Goal: Find contact information: Find contact information

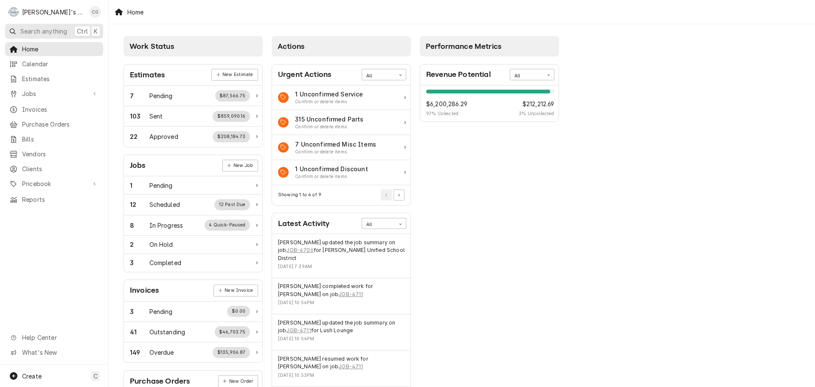
click at [42, 32] on span "Search anything" at bounding box center [43, 31] width 47 height 9
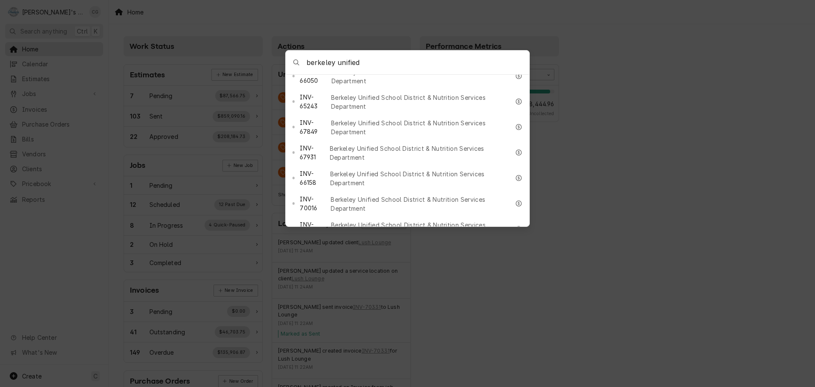
scroll to position [849, 0]
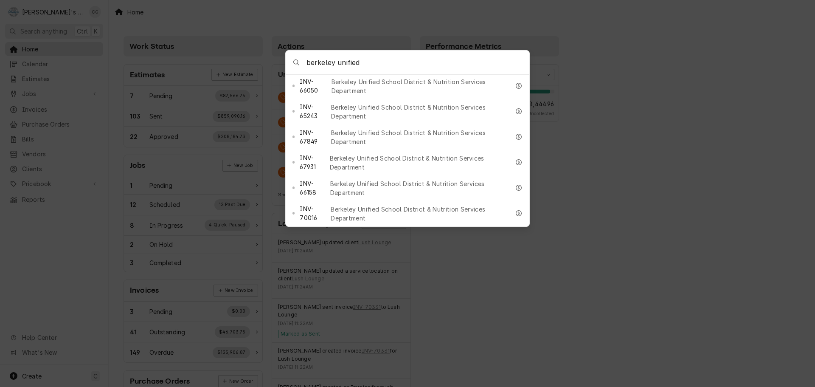
type input "berkeley unified"
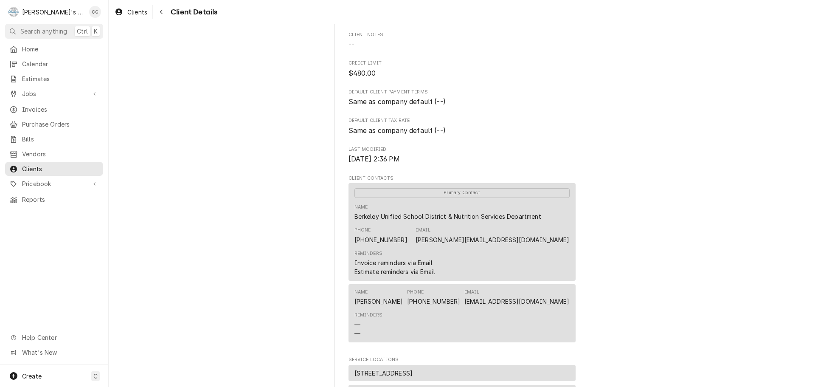
scroll to position [170, 0]
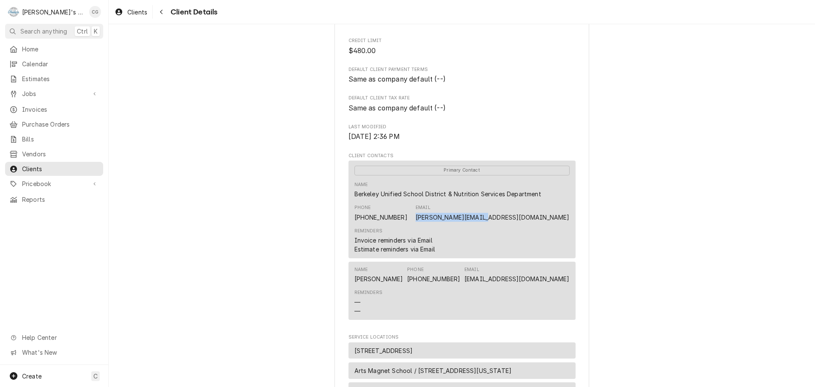
drag, startPoint x: 499, startPoint y: 228, endPoint x: 563, endPoint y: 229, distance: 64.1
click at [563, 225] on div "Name Berkeley Unified School District & Nutrition Services Department Phone [PH…" at bounding box center [462, 201] width 215 height 46
click at [561, 237] on div "Reminders Invoice reminders via Email Estimate reminders via Email" at bounding box center [462, 241] width 215 height 32
drag, startPoint x: 567, startPoint y: 226, endPoint x: 490, endPoint y: 230, distance: 77.0
click at [490, 230] on div "Primary Contact Name Berkeley Unified School District & Nutrition Services Depa…" at bounding box center [462, 210] width 227 height 98
